Goal: Information Seeking & Learning: Learn about a topic

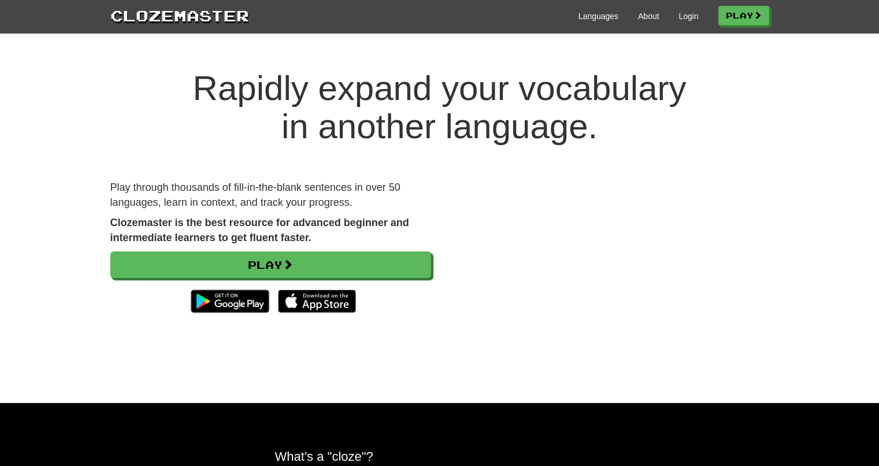
click at [684, 9] on div "Languages About Login Play" at bounding box center [509, 15] width 520 height 21
click at [684, 13] on link "Login" at bounding box center [688, 16] width 20 height 12
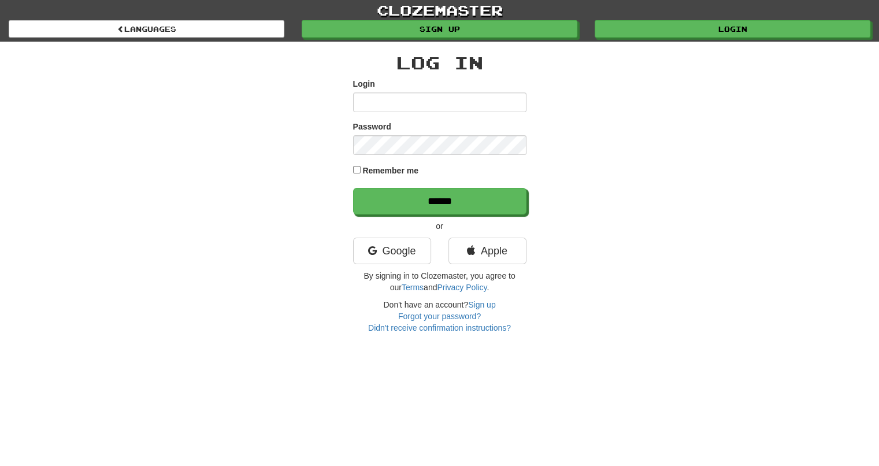
click at [451, 101] on input "Login" at bounding box center [439, 102] width 173 height 20
click at [392, 244] on link "Google" at bounding box center [392, 251] width 78 height 27
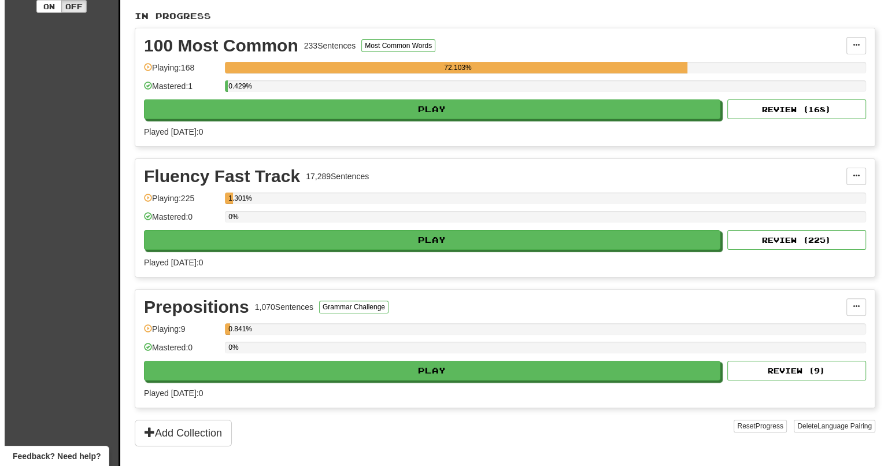
scroll to position [266, 0]
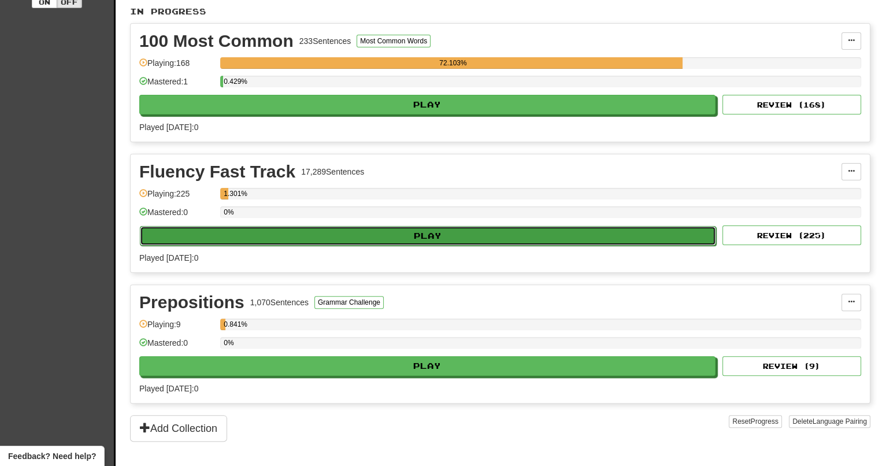
click at [290, 233] on button "Play" at bounding box center [428, 236] width 576 height 20
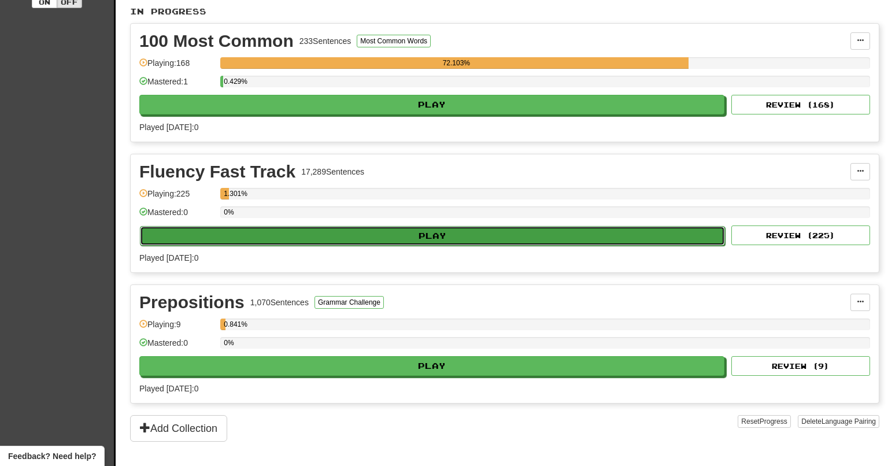
select select "**"
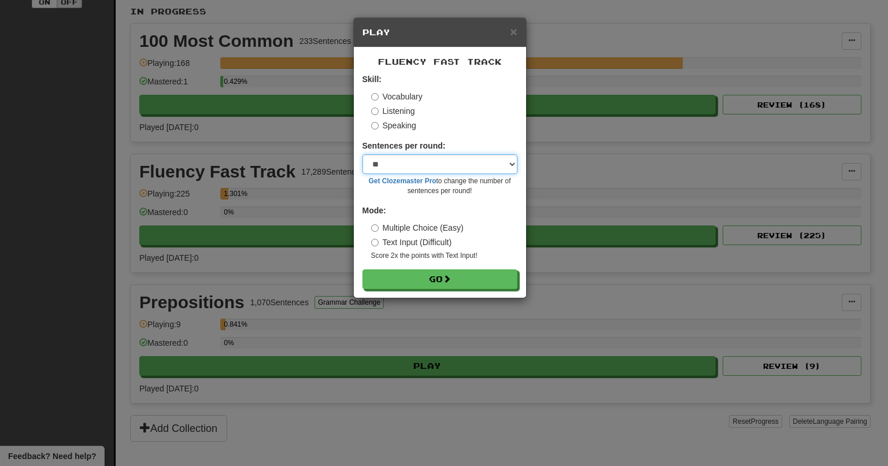
click at [417, 168] on select "* ** ** ** ** ** *** ********" at bounding box center [439, 164] width 155 height 20
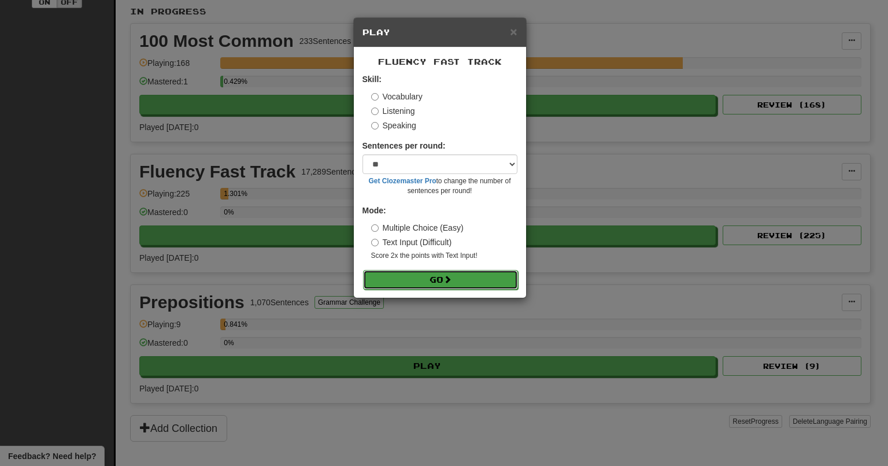
click at [458, 283] on button "Go" at bounding box center [440, 280] width 155 height 20
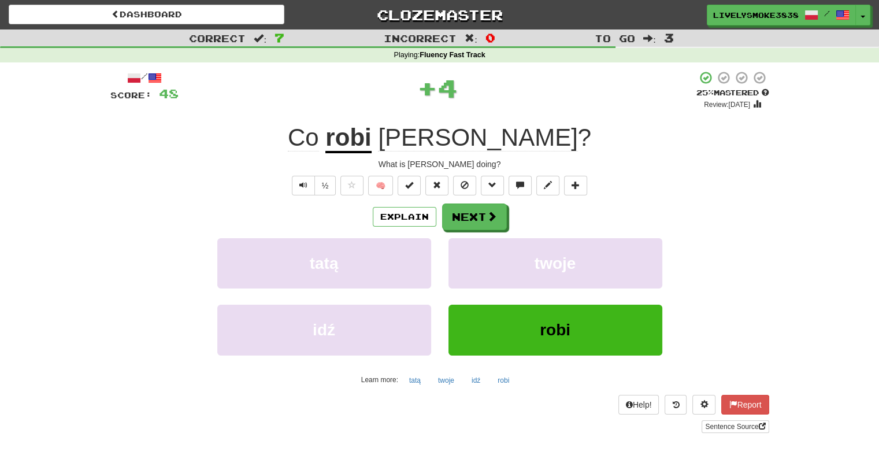
click at [371, 144] on u "robi" at bounding box center [348, 138] width 46 height 29
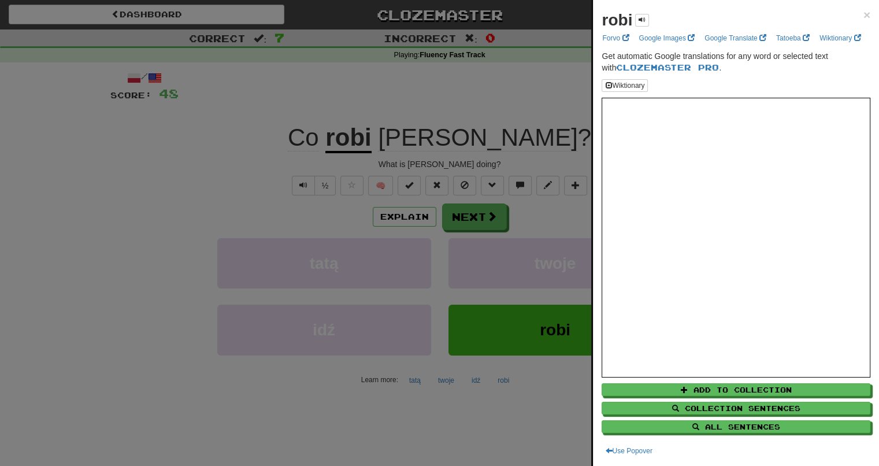
click at [412, 217] on div at bounding box center [439, 233] width 879 height 466
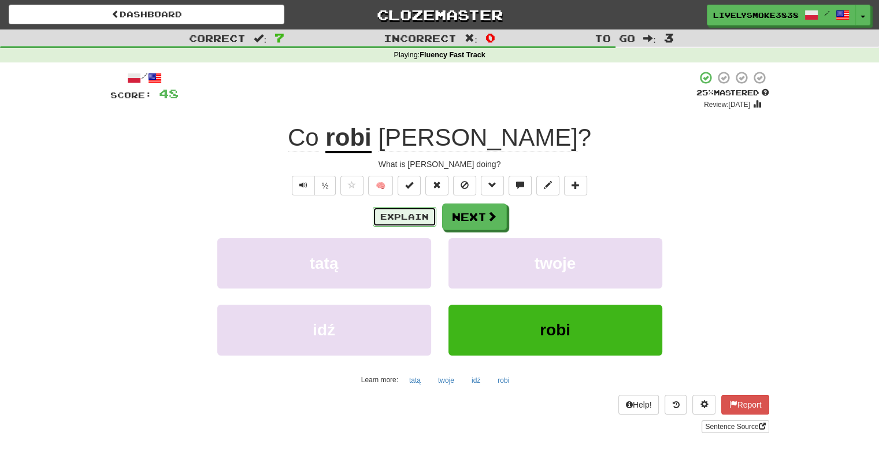
click at [412, 217] on button "Explain" at bounding box center [405, 217] width 64 height 20
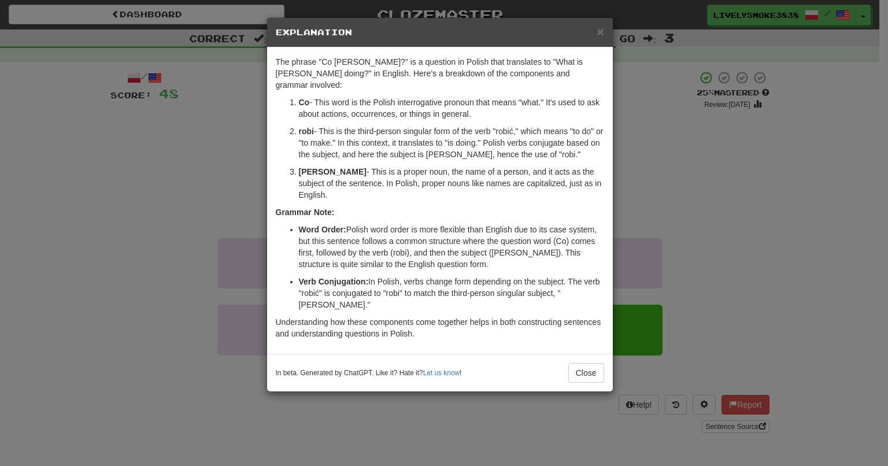
click at [104, 234] on div "× Explanation The phrase "Co robi Tom?" is a question in Polish that translates…" at bounding box center [444, 233] width 888 height 466
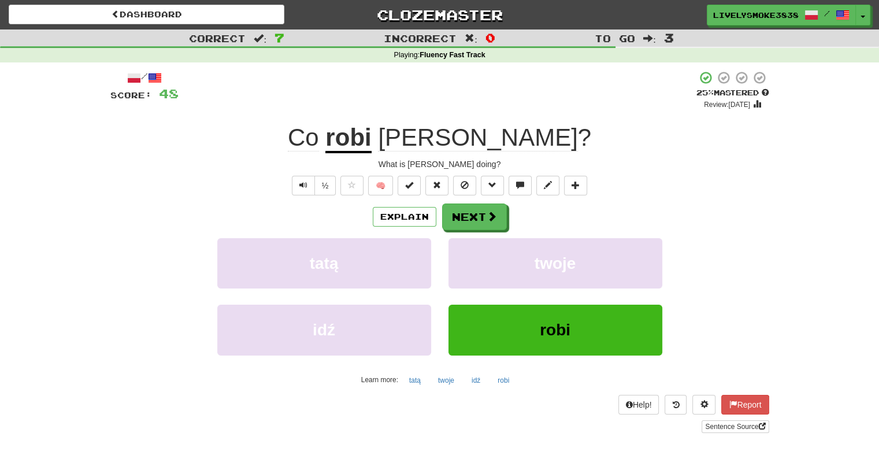
click at [371, 143] on u "robi" at bounding box center [348, 138] width 46 height 29
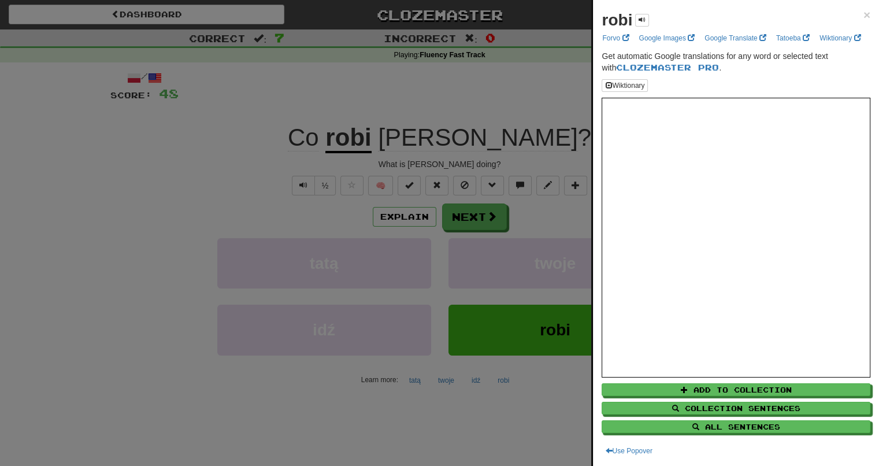
click at [28, 208] on div at bounding box center [439, 233] width 879 height 466
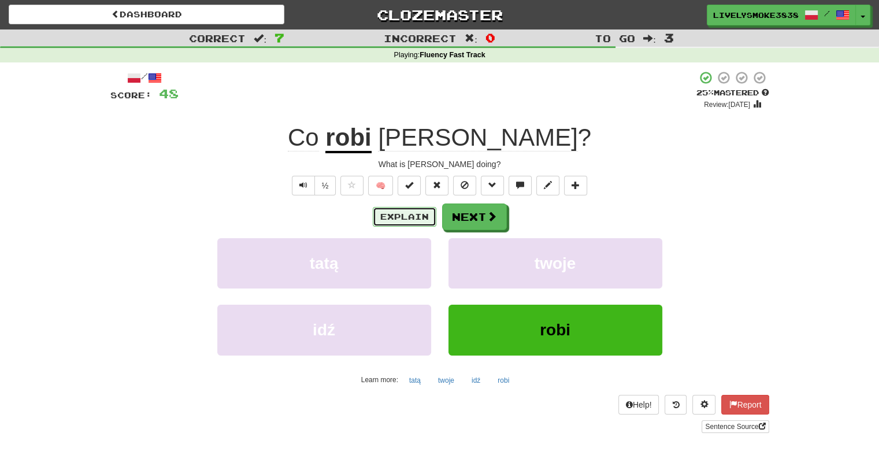
click at [406, 217] on button "Explain" at bounding box center [405, 217] width 64 height 20
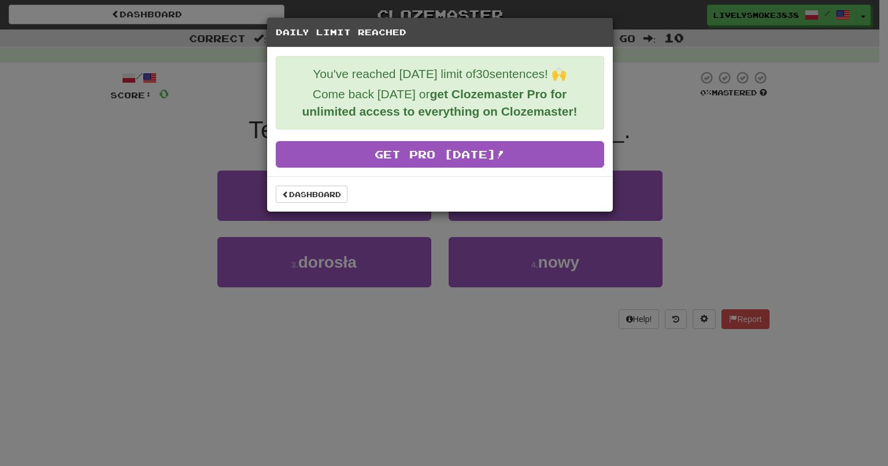
click at [183, 217] on div "Daily Limit Reached You've reached today's limit of 30 sentences! 🙌 Come back t…" at bounding box center [444, 233] width 888 height 466
click at [305, 193] on link "Dashboard" at bounding box center [312, 194] width 72 height 17
